Goal: Task Accomplishment & Management: Manage account settings

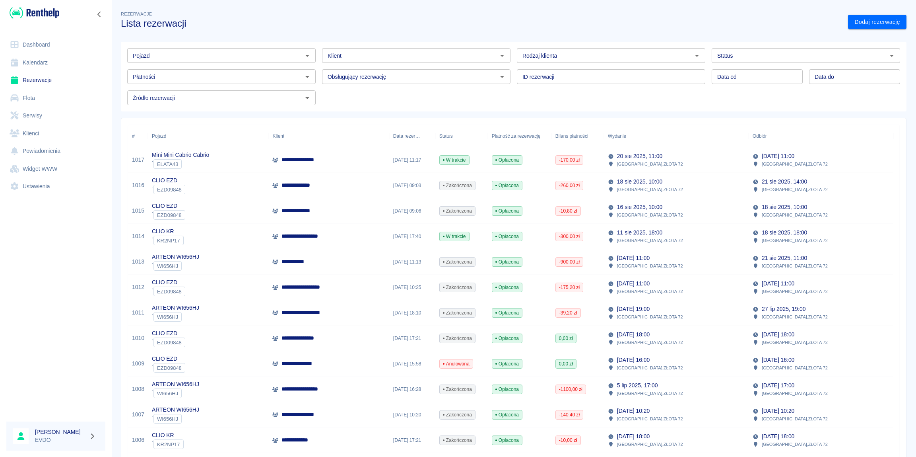
click at [477, 106] on div "Pojazd Pojazd Klient Klient Rodzaj klienta Rodzaj klienta Status Status Płatnoś…" at bounding box center [514, 77] width 786 height 70
click at [199, 234] on div "CLIO KR ` KR2NP17" at bounding box center [208, 236] width 121 height 25
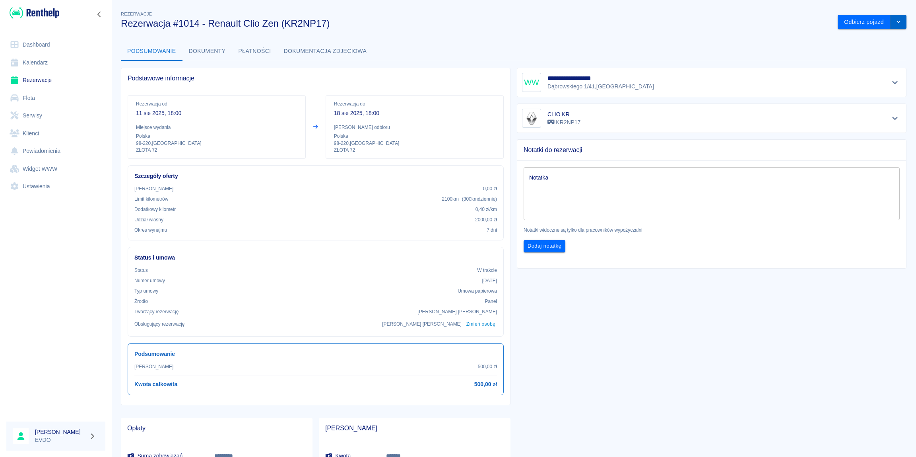
click at [896, 21] on icon "drop-down" at bounding box center [899, 21] width 6 height 5
click at [870, 37] on li "Przedłuż rezerwację" at bounding box center [866, 38] width 62 height 13
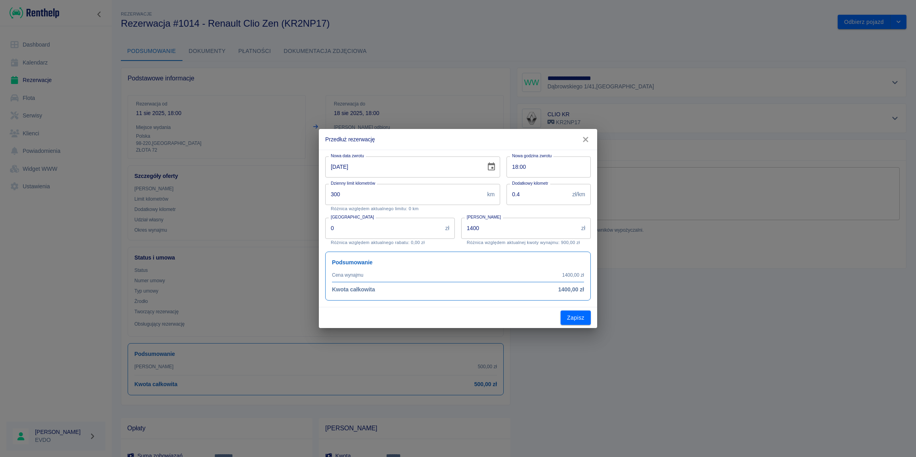
click at [493, 170] on icon "Choose date, selected date is 18 sie 2025" at bounding box center [492, 167] width 10 height 10
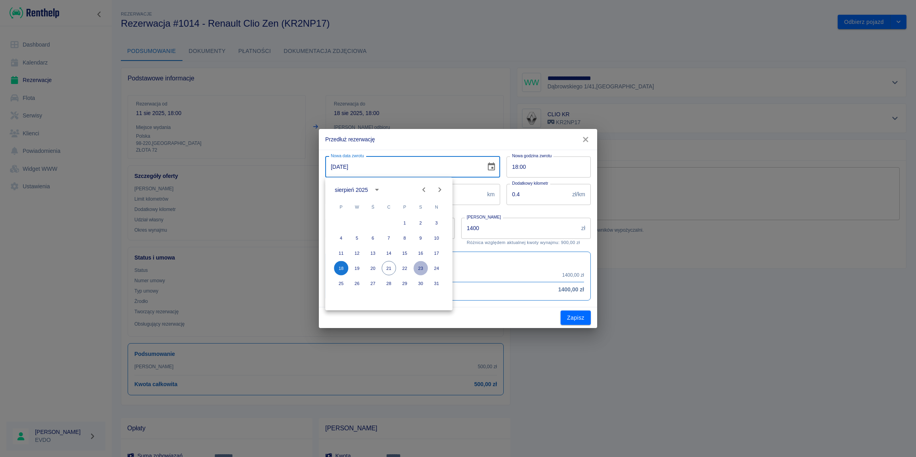
click at [420, 269] on button "23" at bounding box center [421, 268] width 14 height 14
type input "[DATE]"
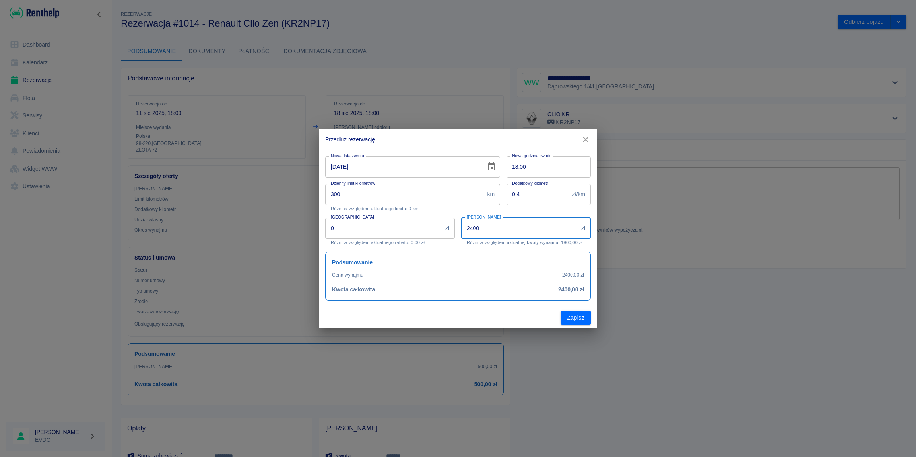
drag, startPoint x: 504, startPoint y: 231, endPoint x: 417, endPoint y: 238, distance: 87.4
click at [461, 238] on input "2400" at bounding box center [519, 228] width 117 height 21
type input "500"
click at [573, 315] on button "Zapisz" at bounding box center [576, 317] width 30 height 15
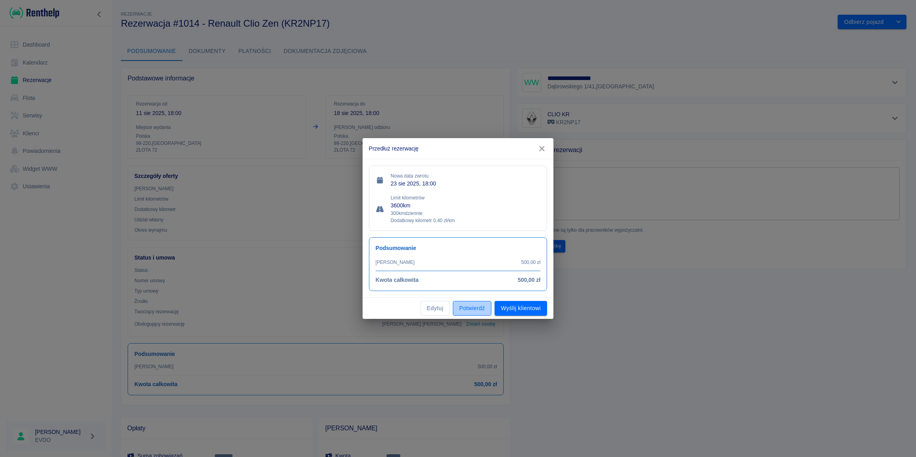
click at [471, 306] on button "Potwierdź" at bounding box center [472, 308] width 39 height 15
